Goal: Task Accomplishment & Management: Manage account settings

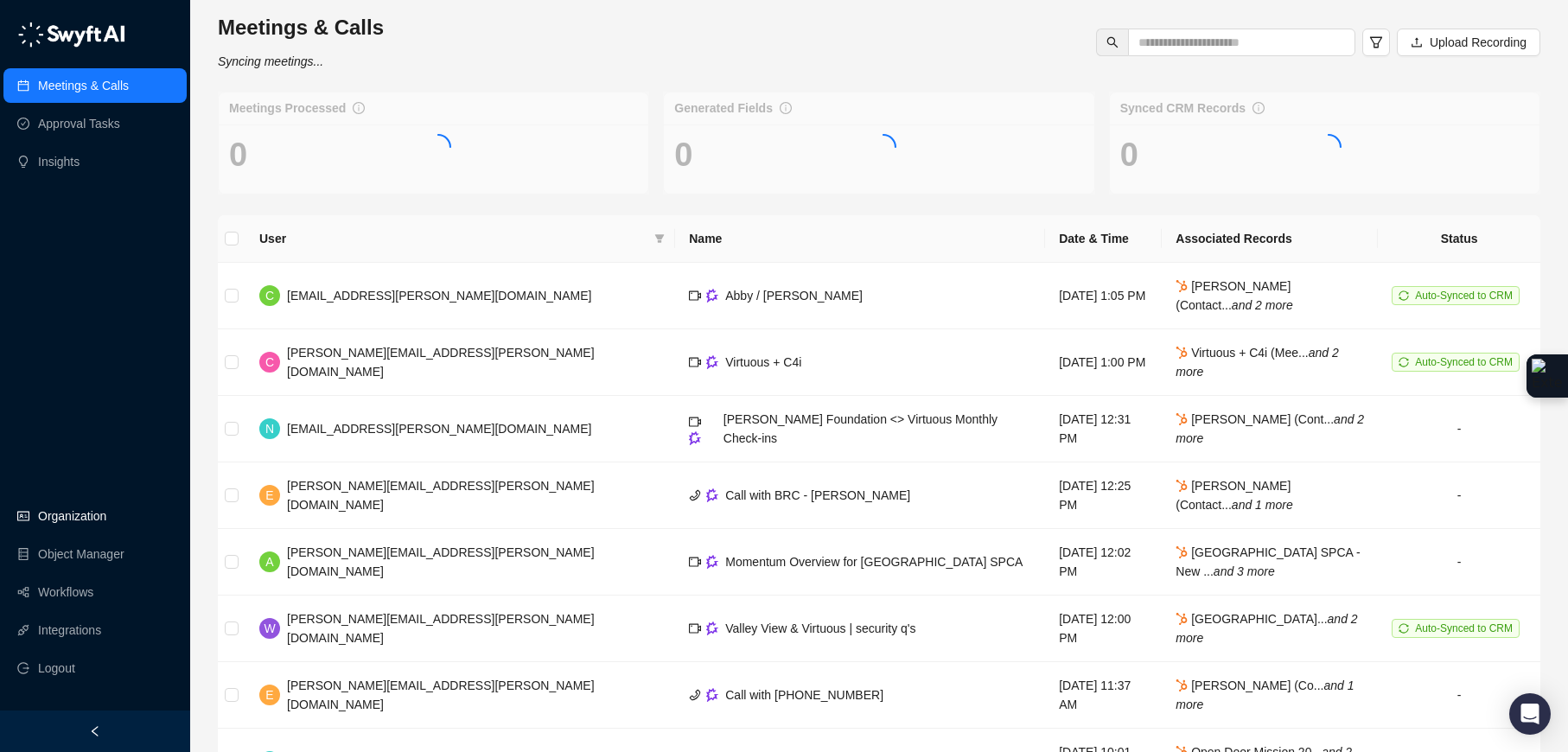
click at [84, 520] on link "Organization" at bounding box center [72, 515] width 68 height 34
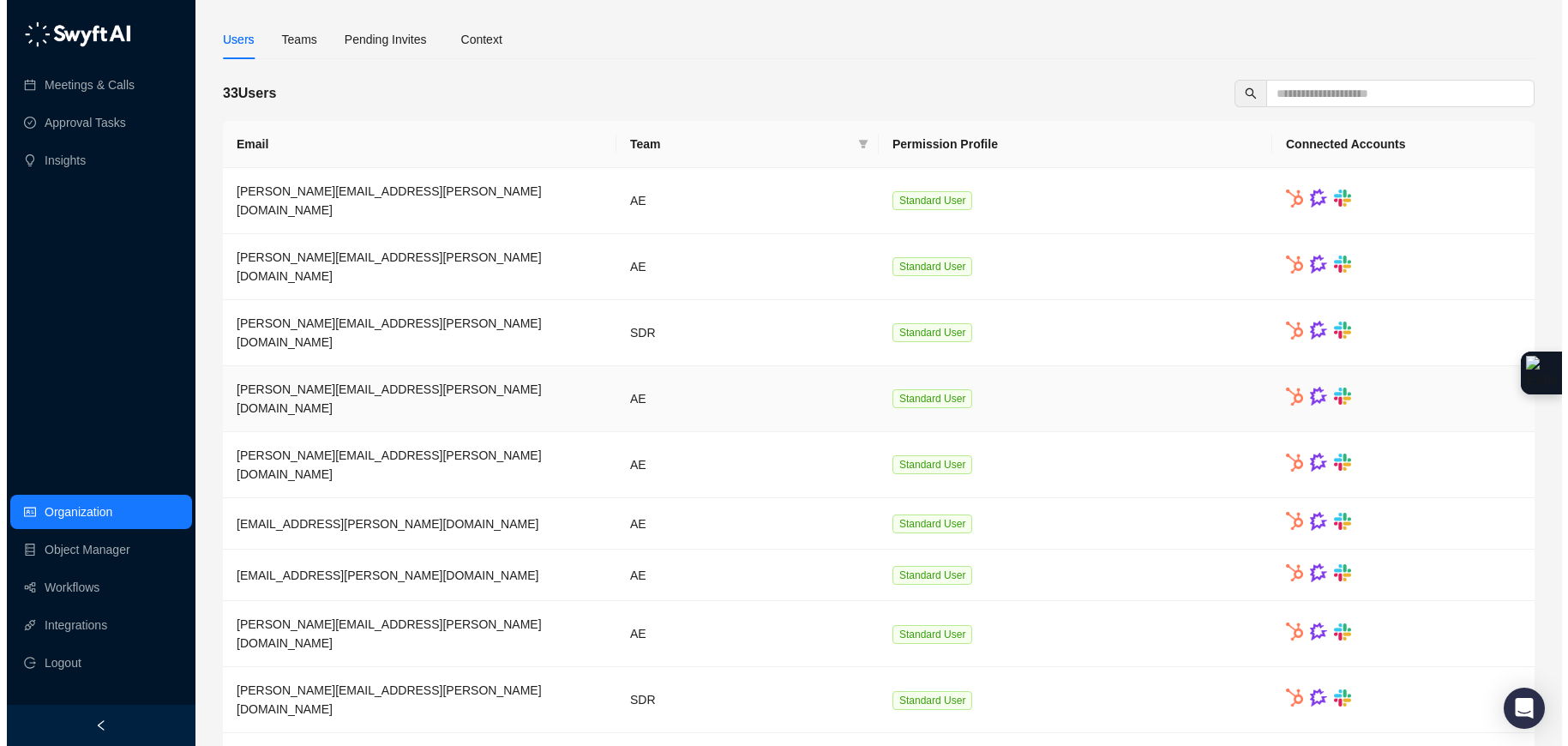
scroll to position [154, 0]
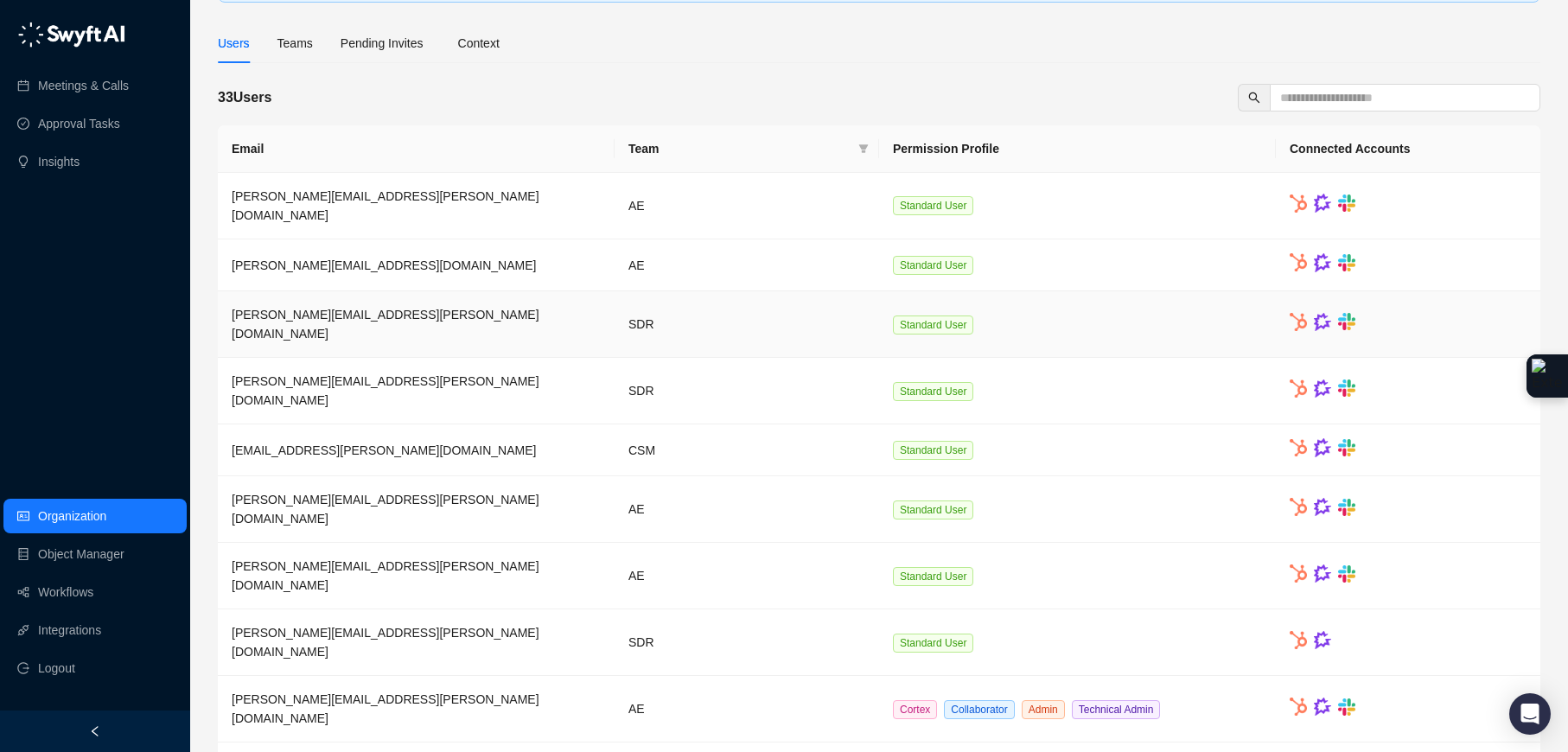
click at [445, 302] on td "[PERSON_NAME][EMAIL_ADDRESS][PERSON_NAME][DOMAIN_NAME]" at bounding box center [416, 324] width 397 height 66
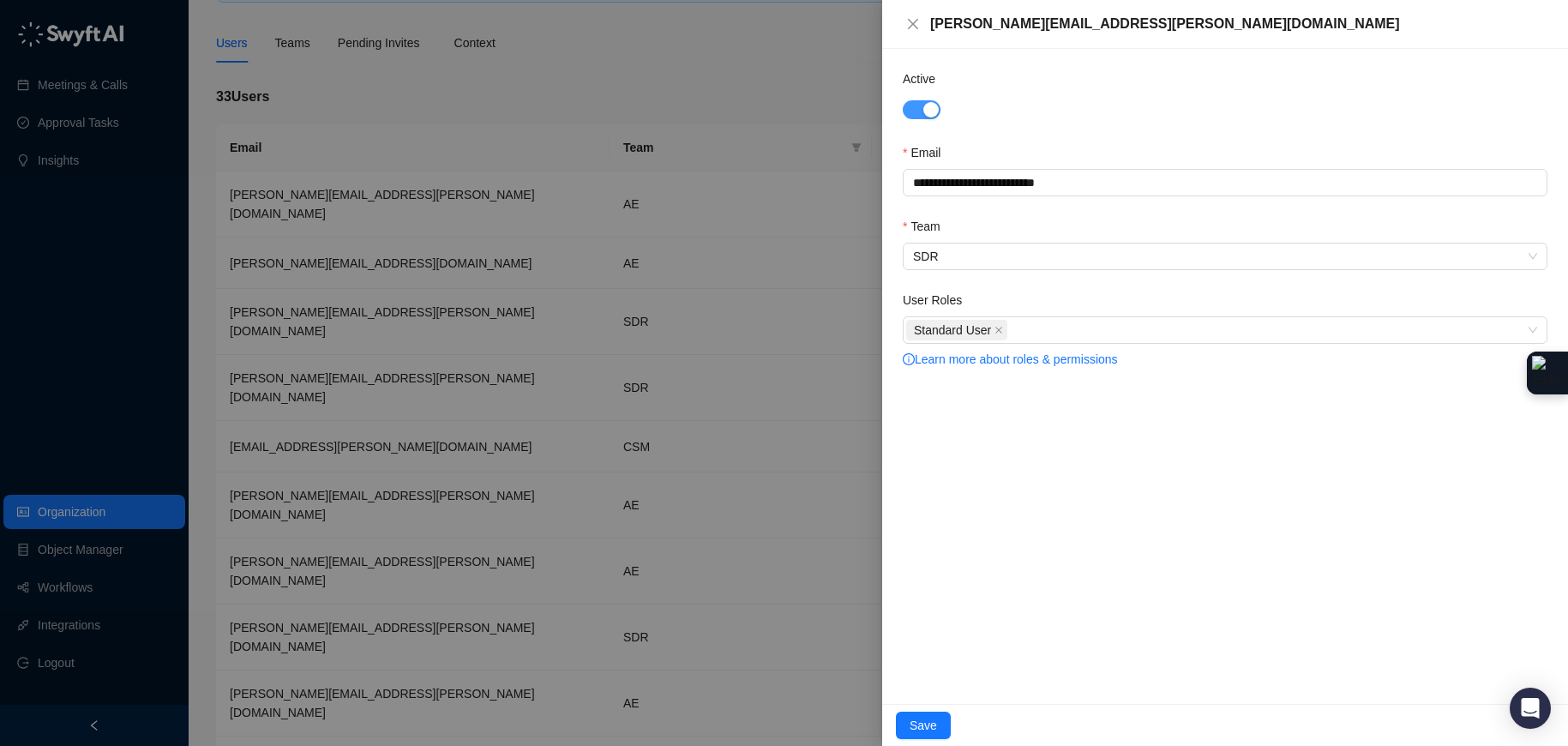
click at [933, 109] on div "button" at bounding box center [930, 110] width 15 height 15
click at [930, 717] on span "Save" at bounding box center [923, 726] width 27 height 19
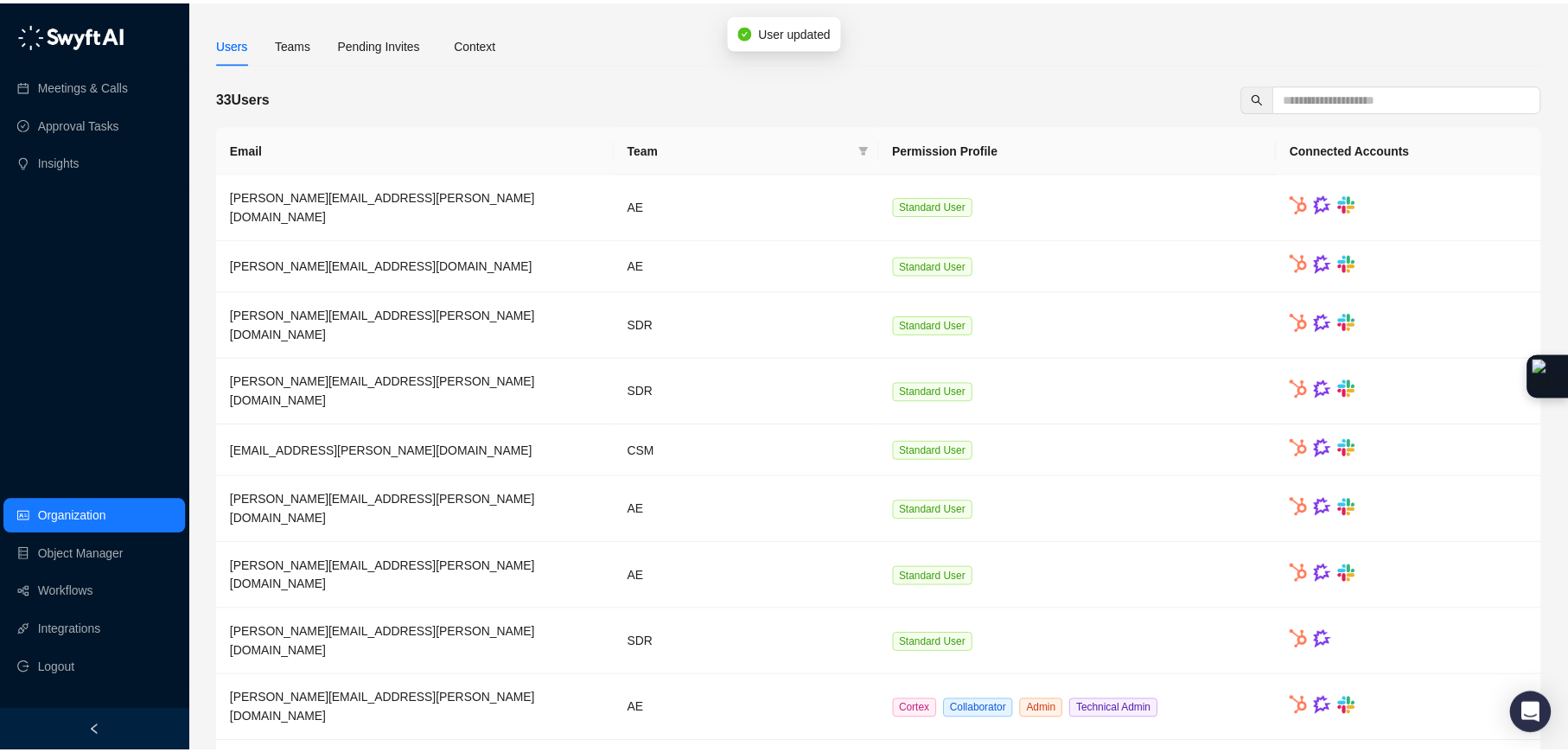
scroll to position [110, 0]
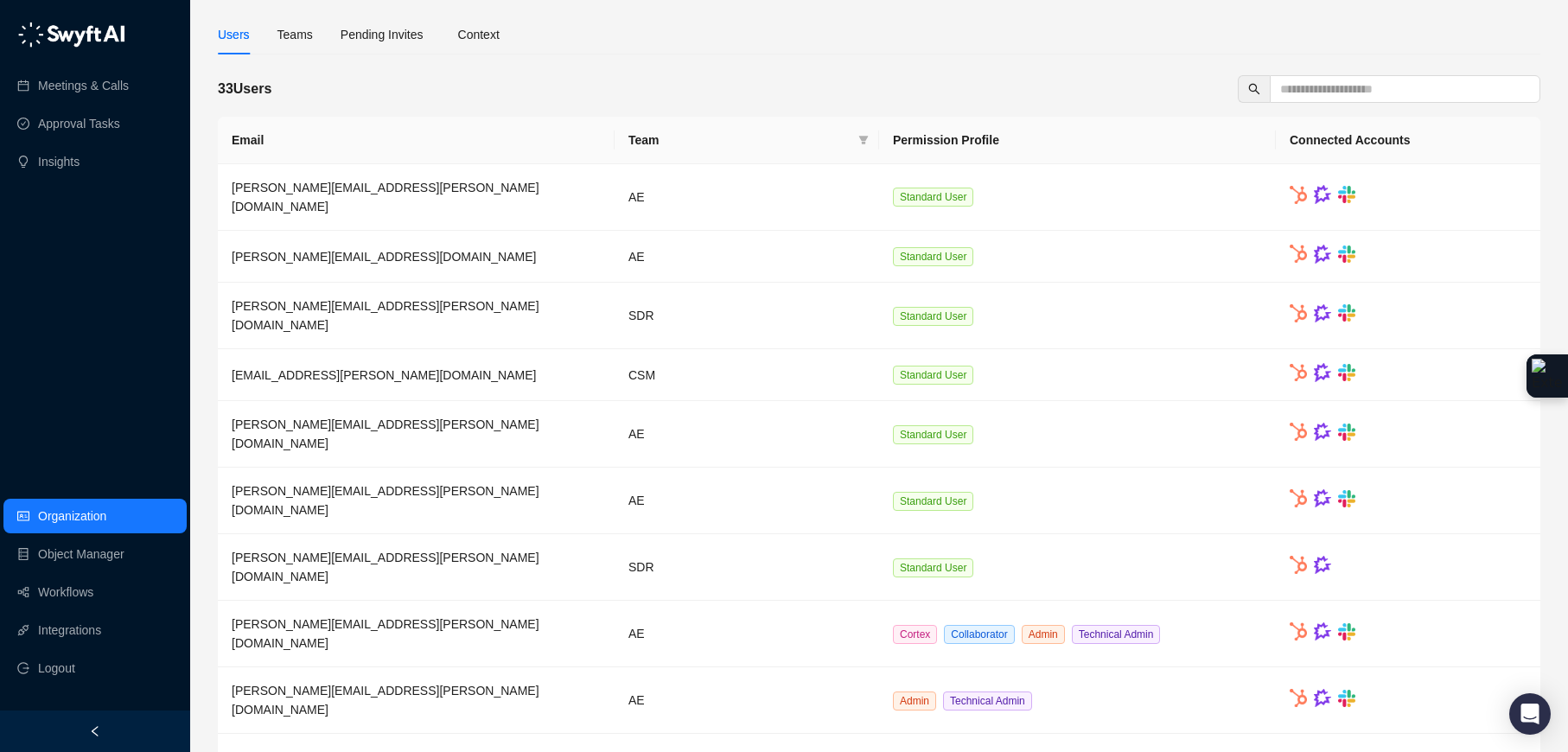
scroll to position [106, 0]
